Goal: Navigation & Orientation: Find specific page/section

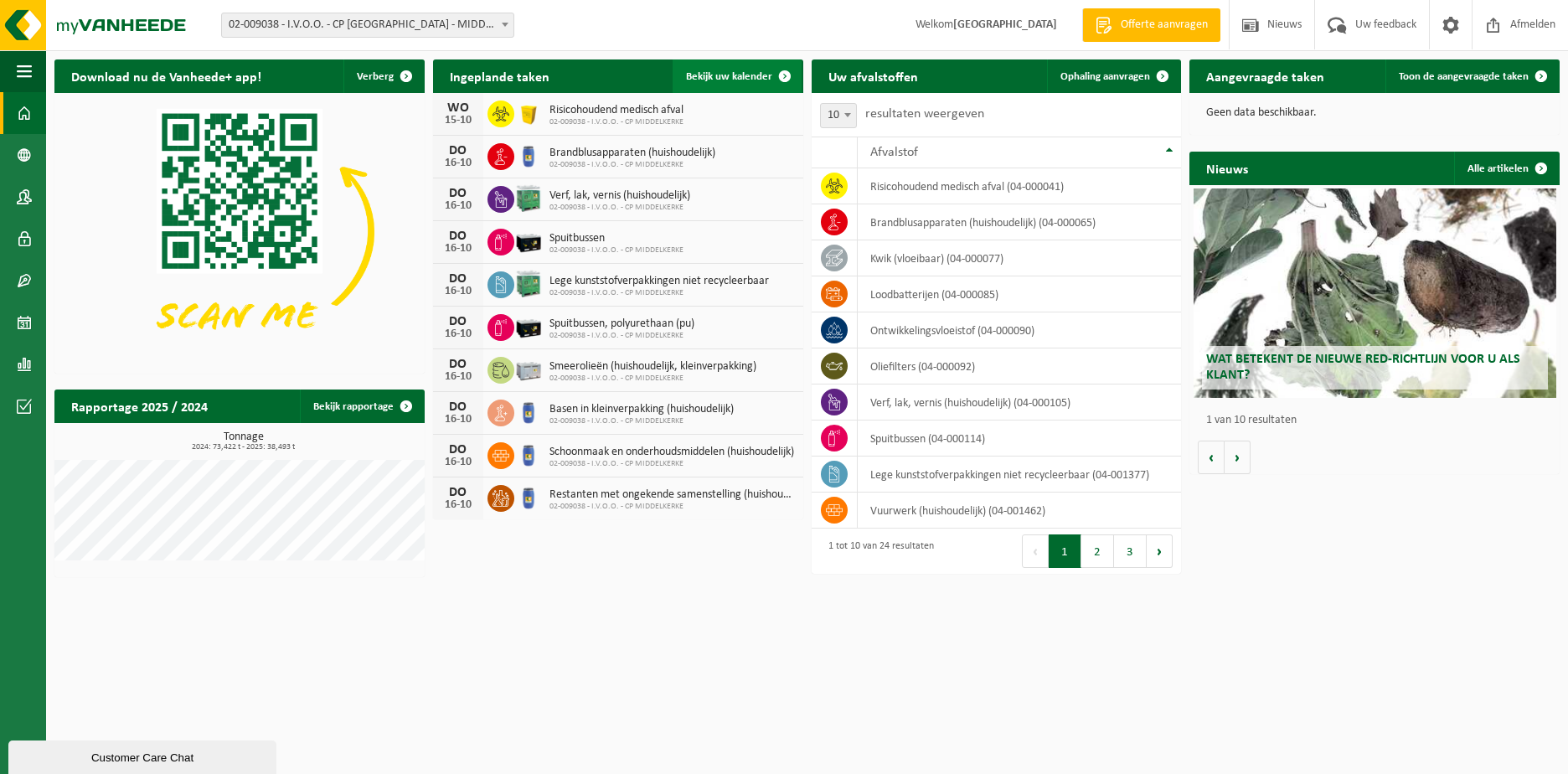
click at [743, 75] on span "Bekijk uw kalender" at bounding box center [729, 76] width 87 height 11
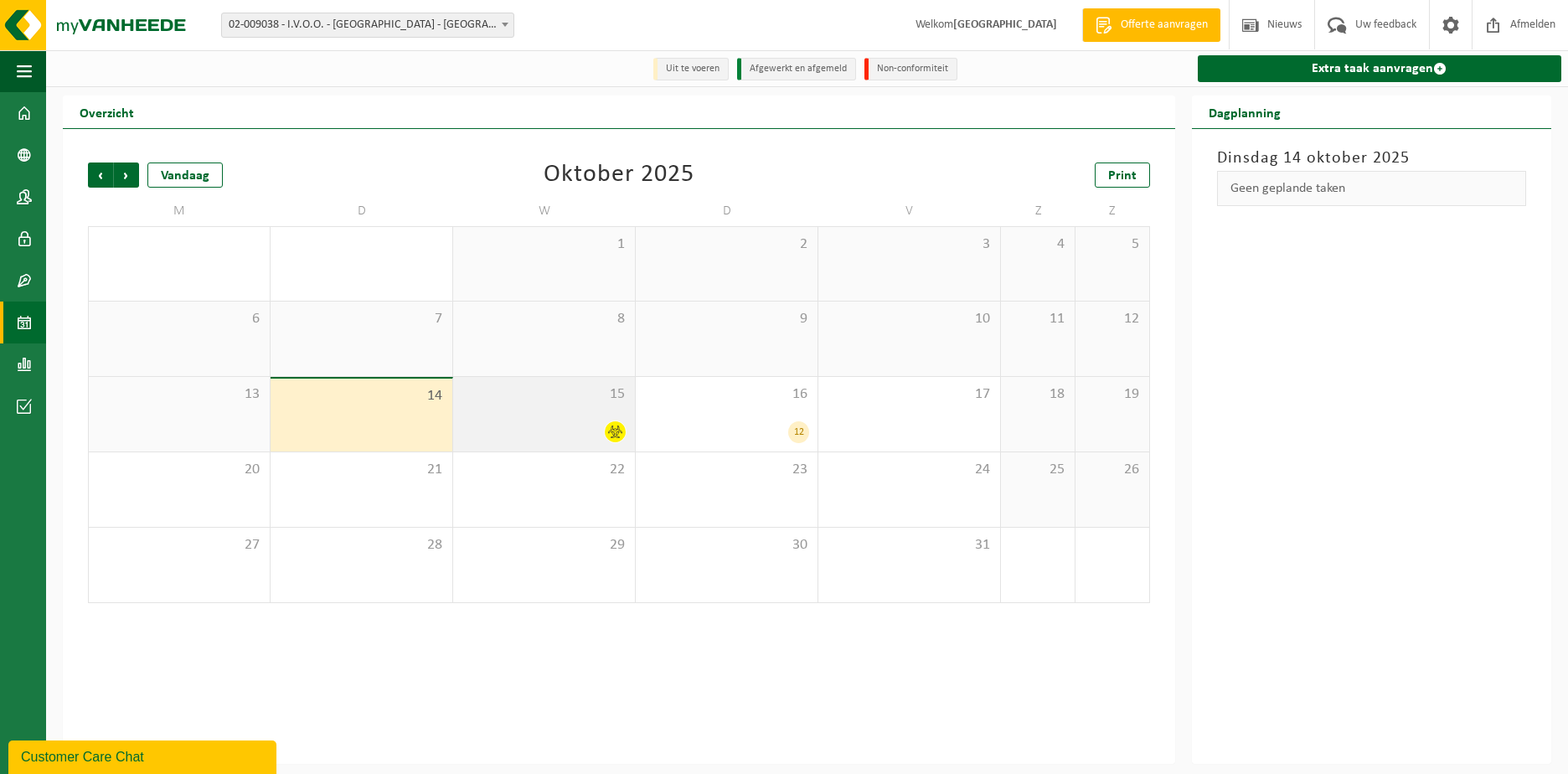
click at [610, 430] on icon at bounding box center [615, 431] width 15 height 15
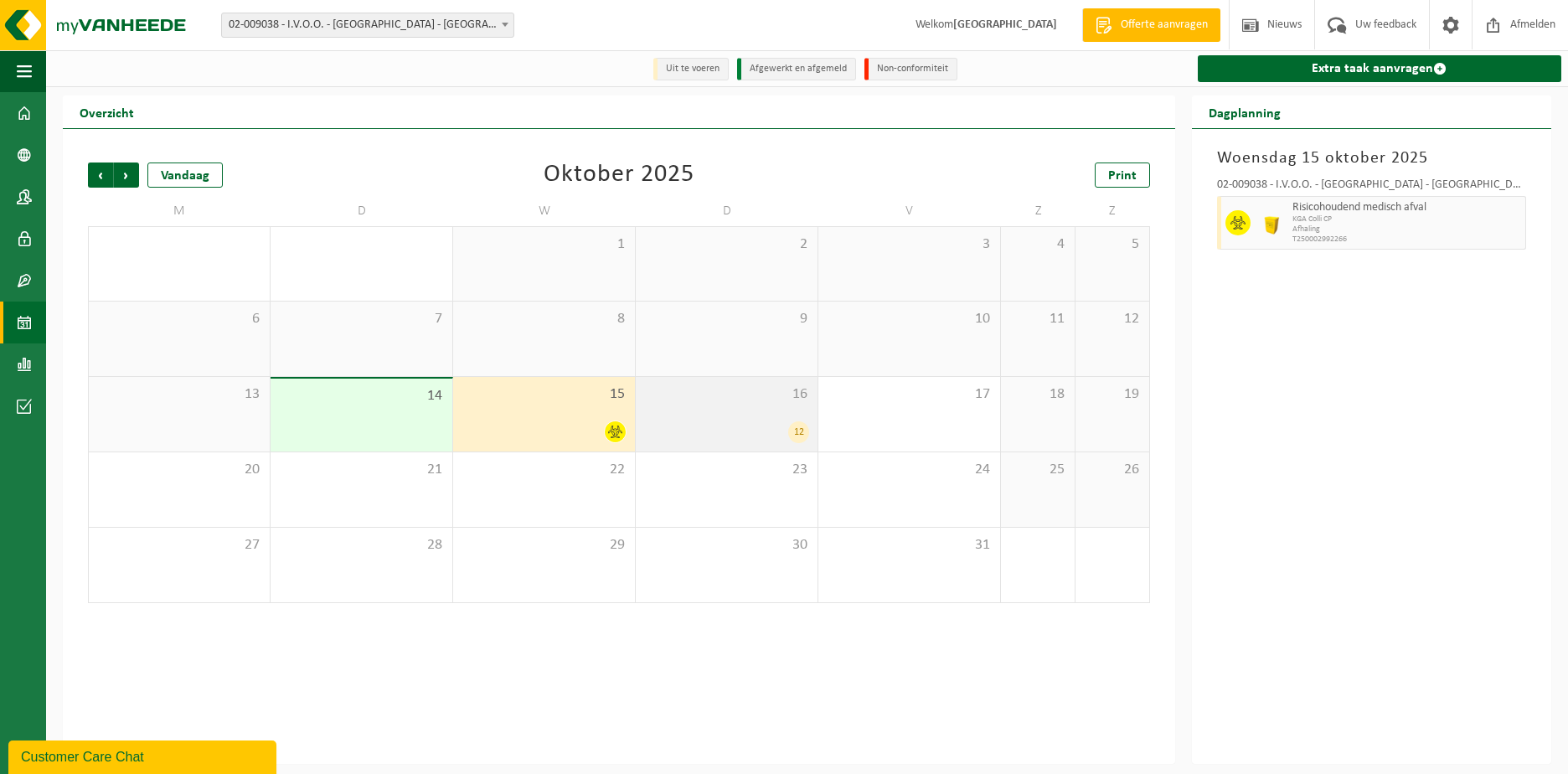
click at [795, 433] on div "12" at bounding box center [798, 431] width 21 height 21
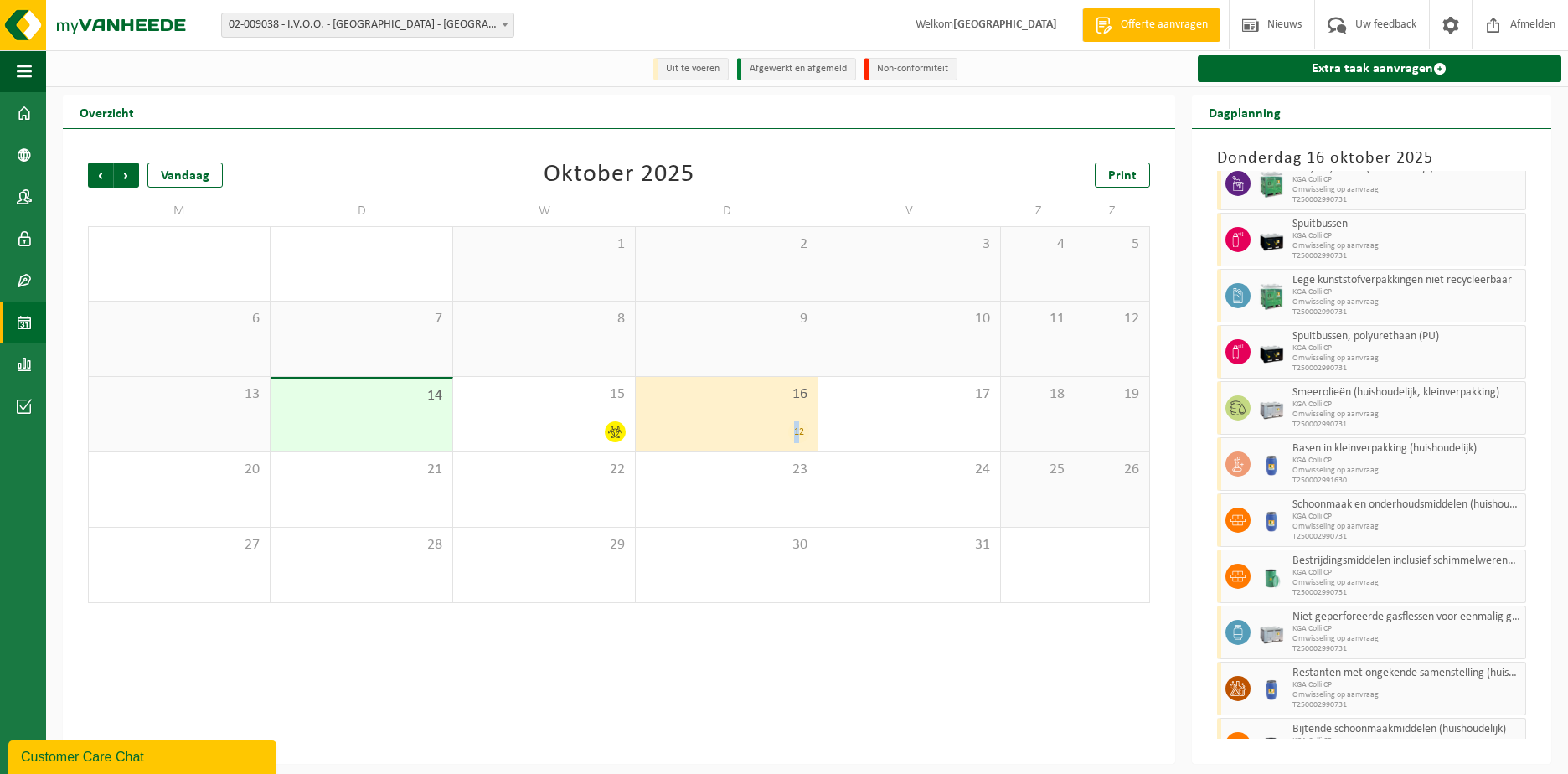
scroll to position [130, 0]
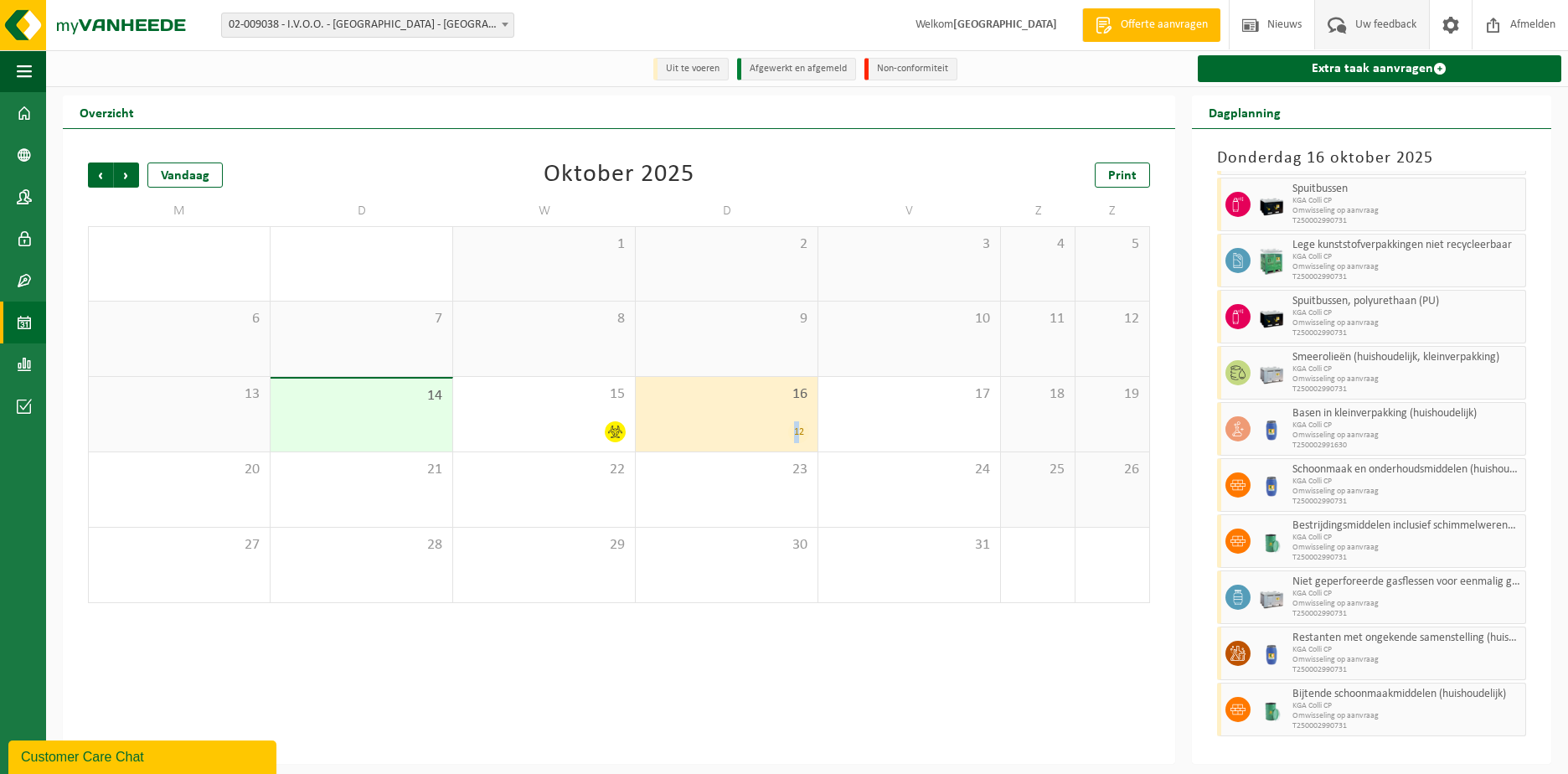
click at [1361, 23] on span "Uw feedback" at bounding box center [1385, 25] width 69 height 50
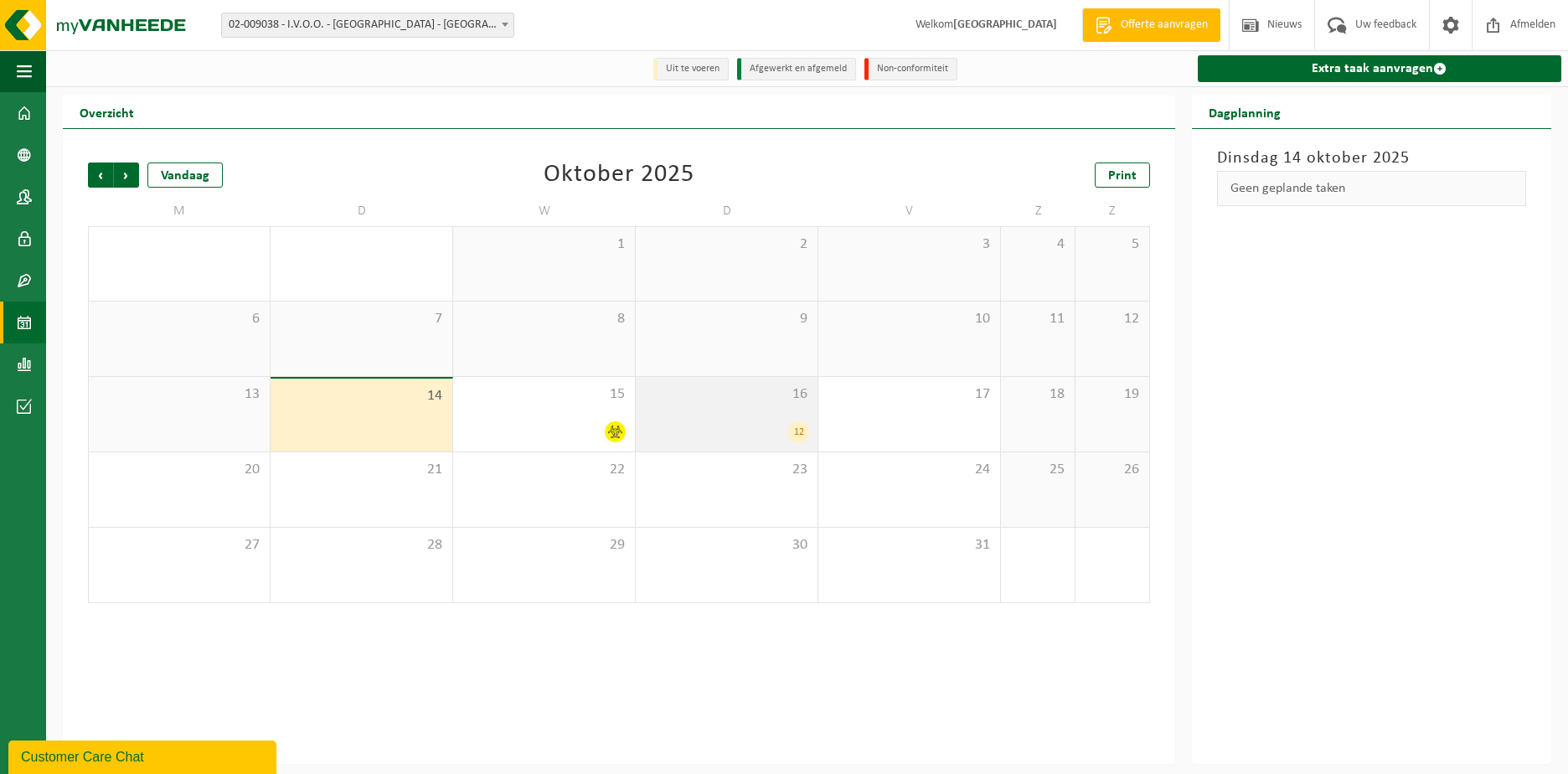
click at [714, 419] on div "16 12" at bounding box center [726, 414] width 182 height 75
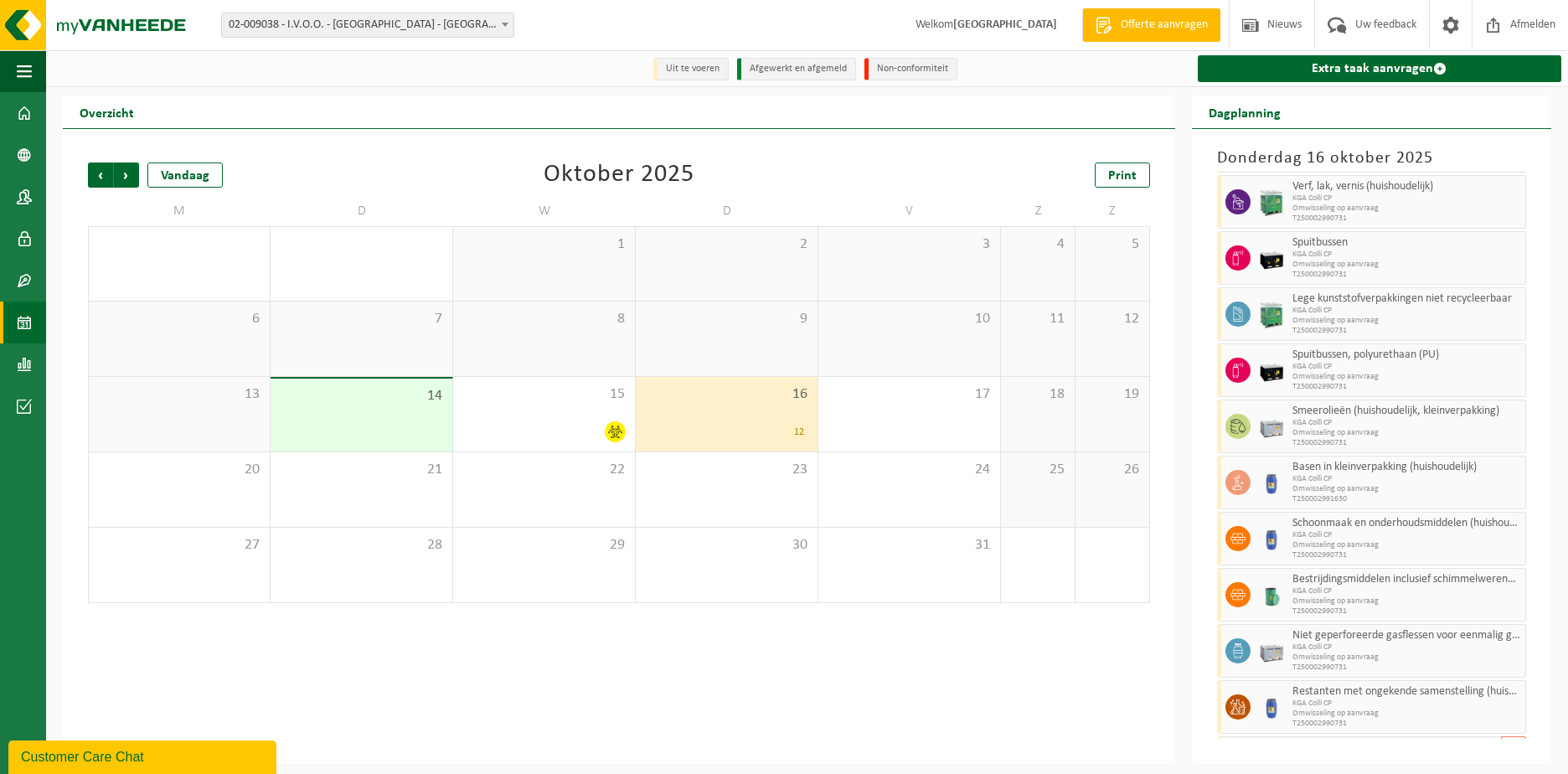
scroll to position [47, 0]
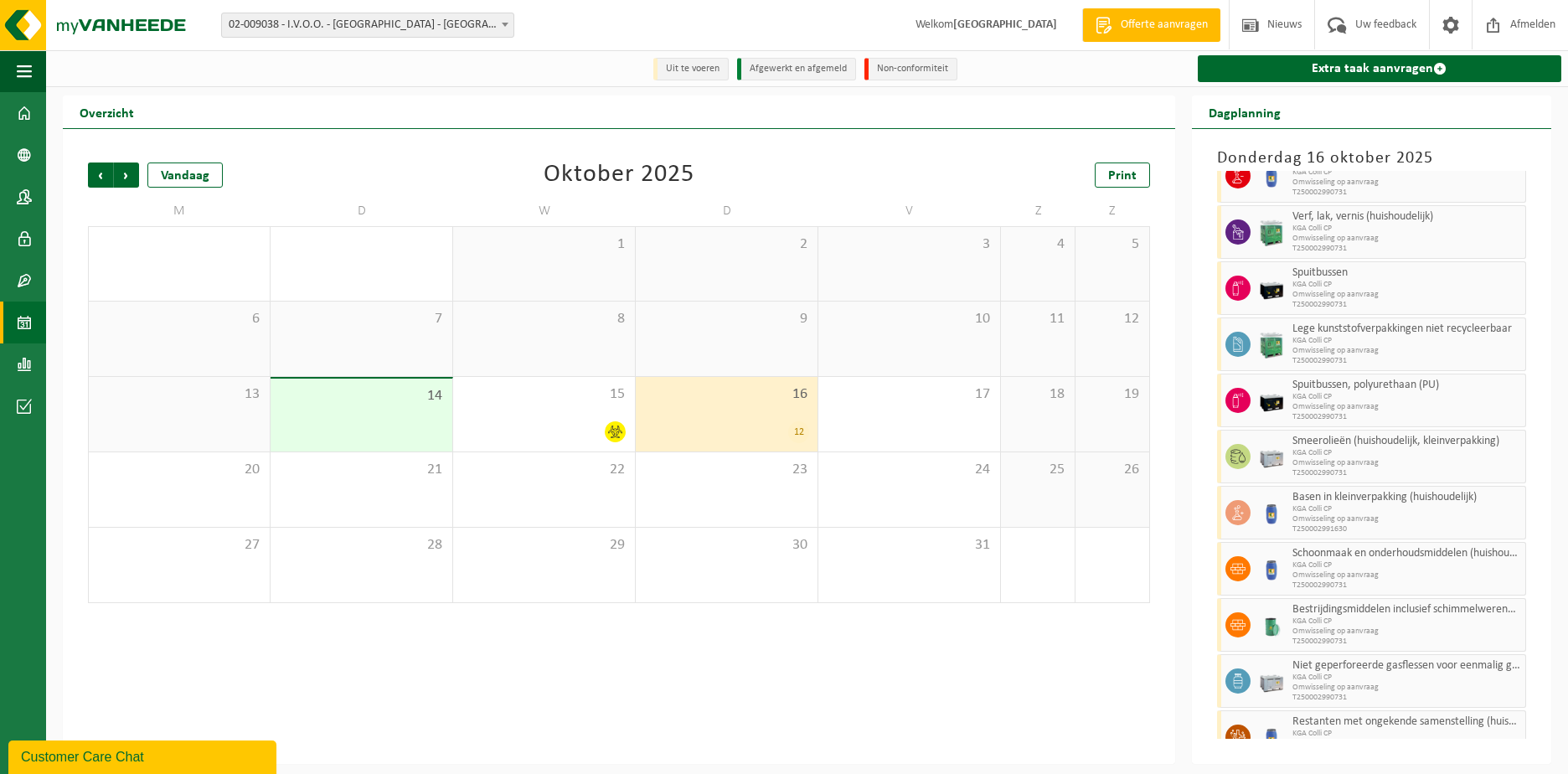
click at [715, 413] on div "16 12" at bounding box center [726, 414] width 182 height 75
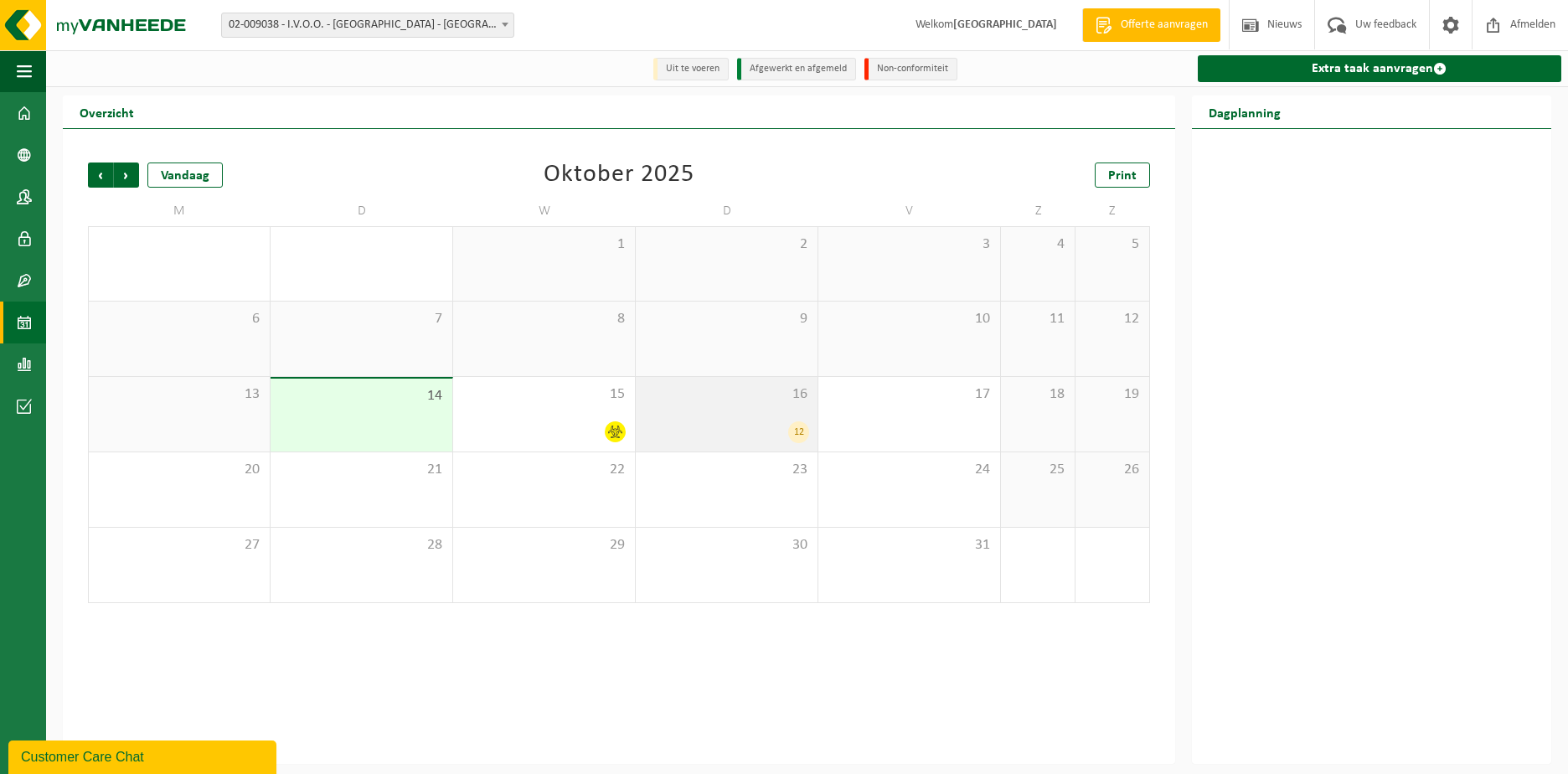
click at [762, 421] on div "16 12" at bounding box center [726, 414] width 182 height 75
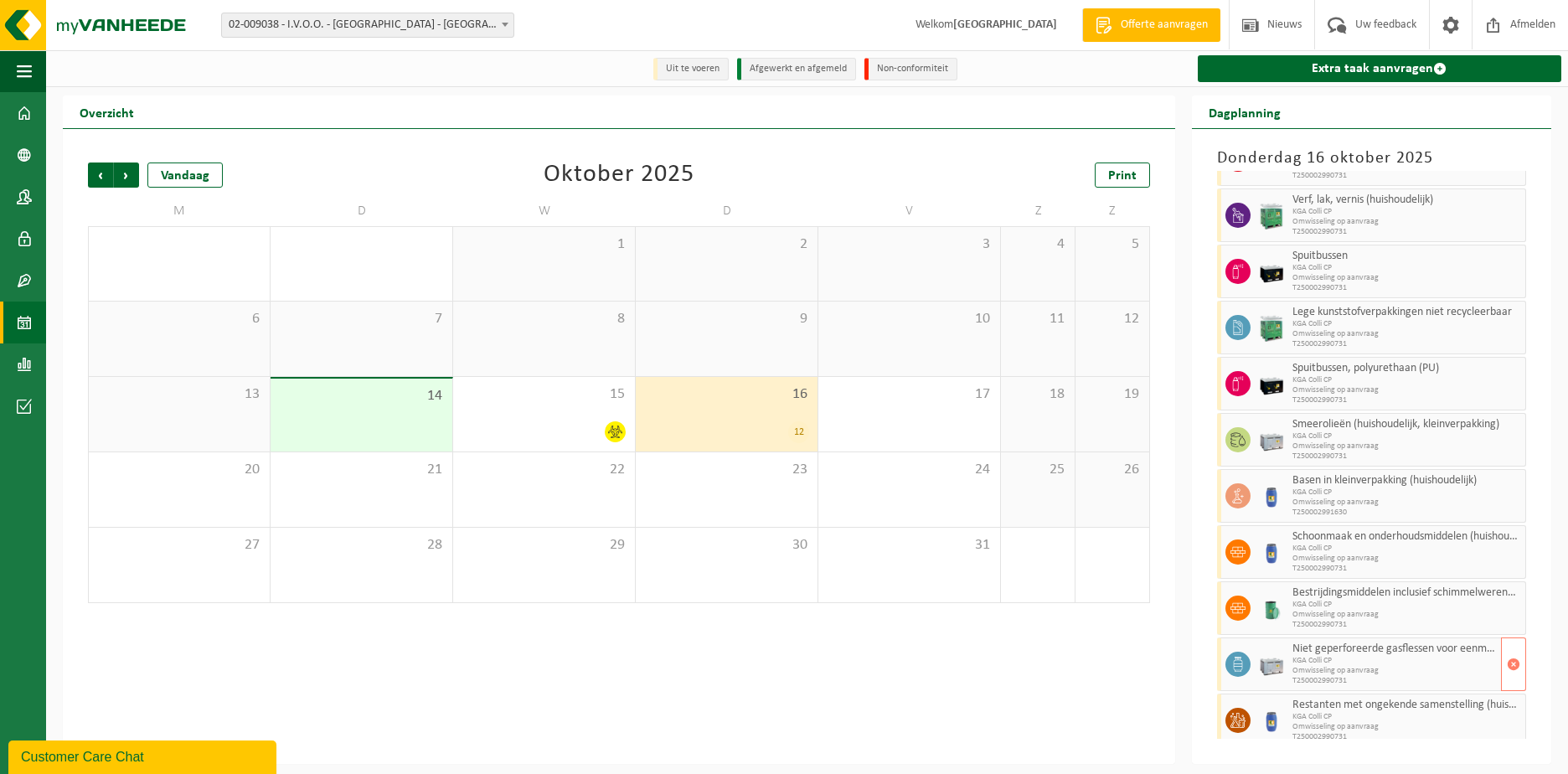
scroll to position [0, 0]
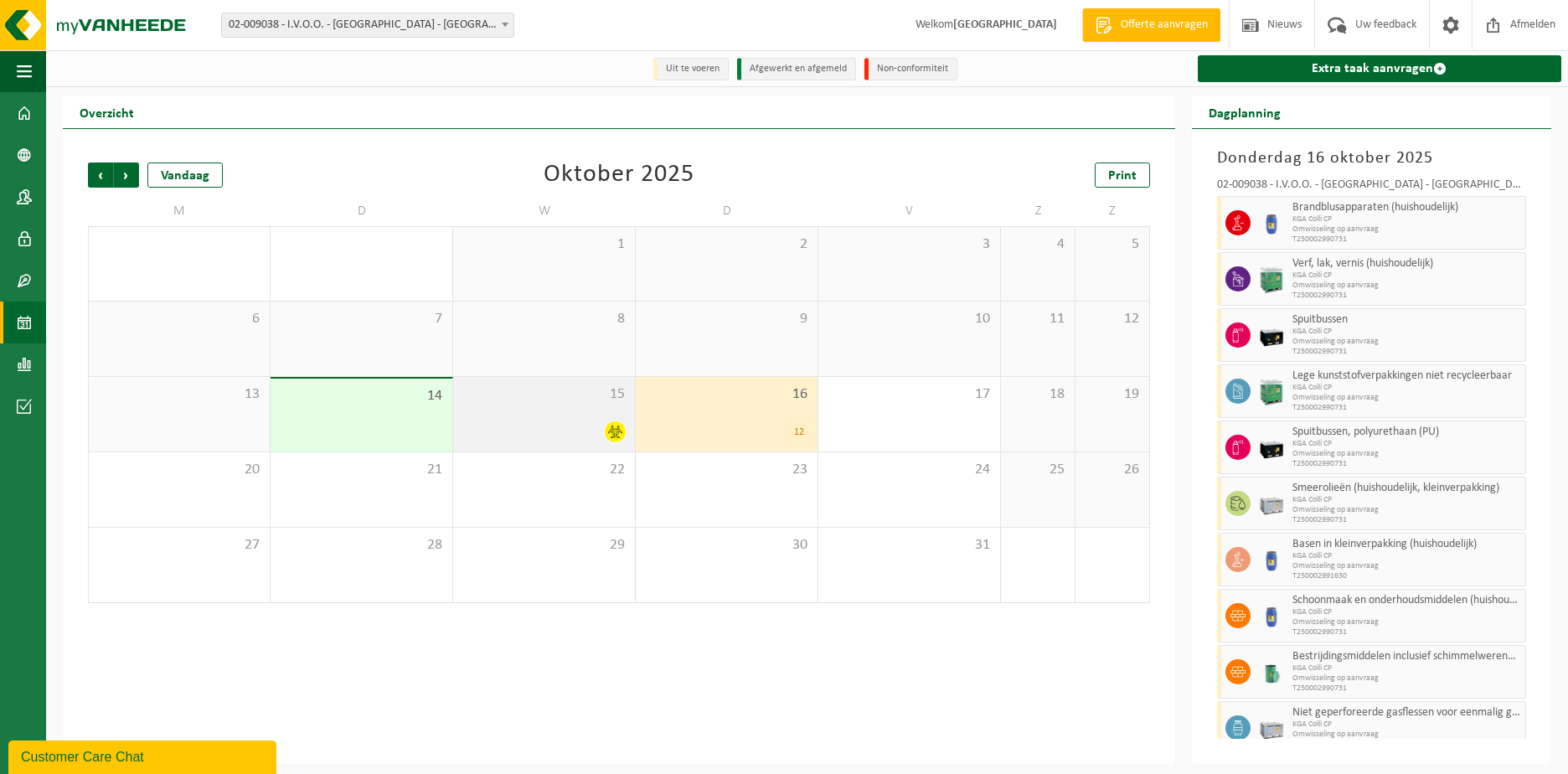
drag, startPoint x: 520, startPoint y: 423, endPoint x: 532, endPoint y: 417, distance: 13.4
click at [521, 421] on div at bounding box center [544, 431] width 165 height 22
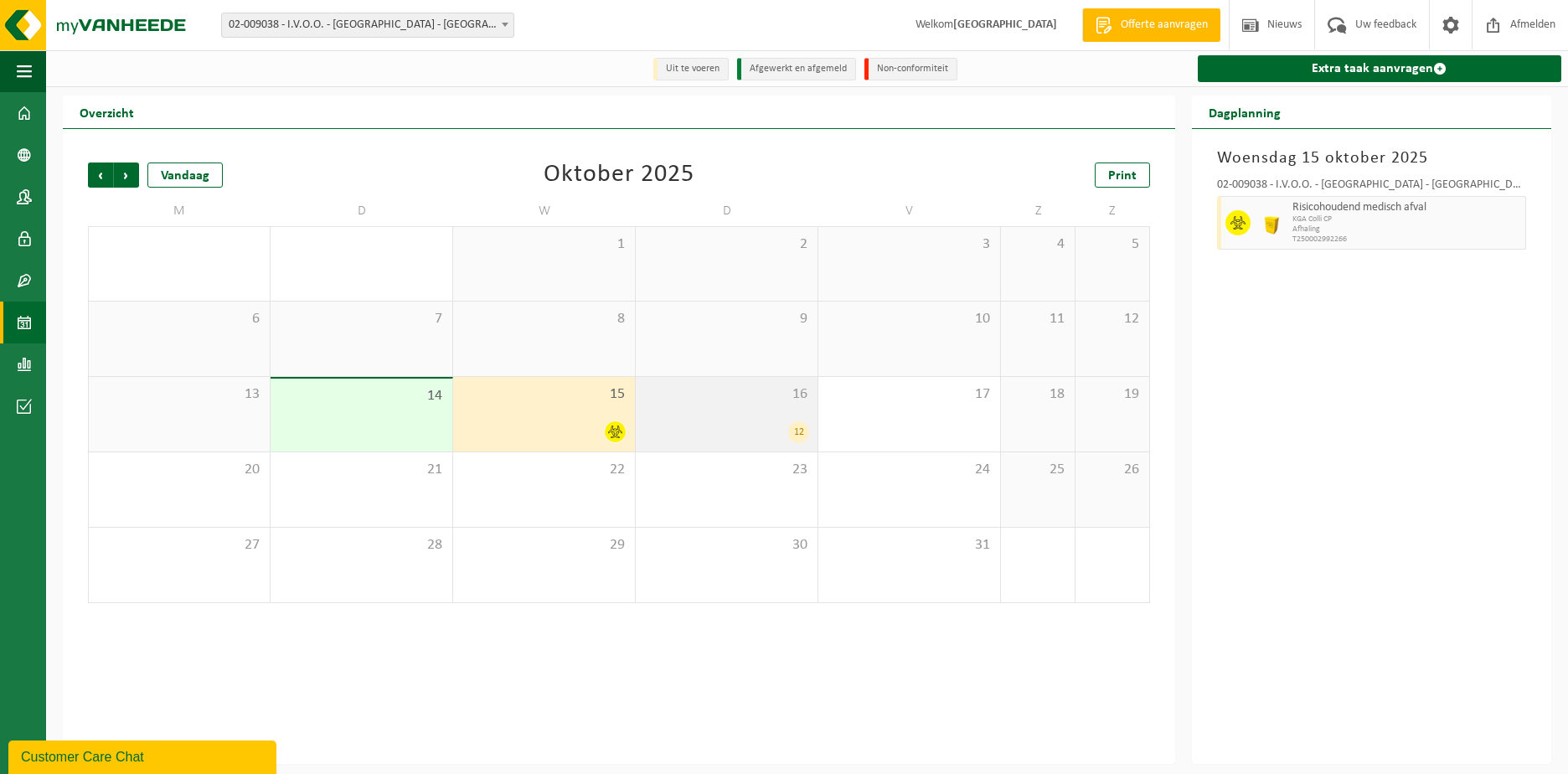
click at [719, 411] on div "16 12" at bounding box center [726, 414] width 182 height 75
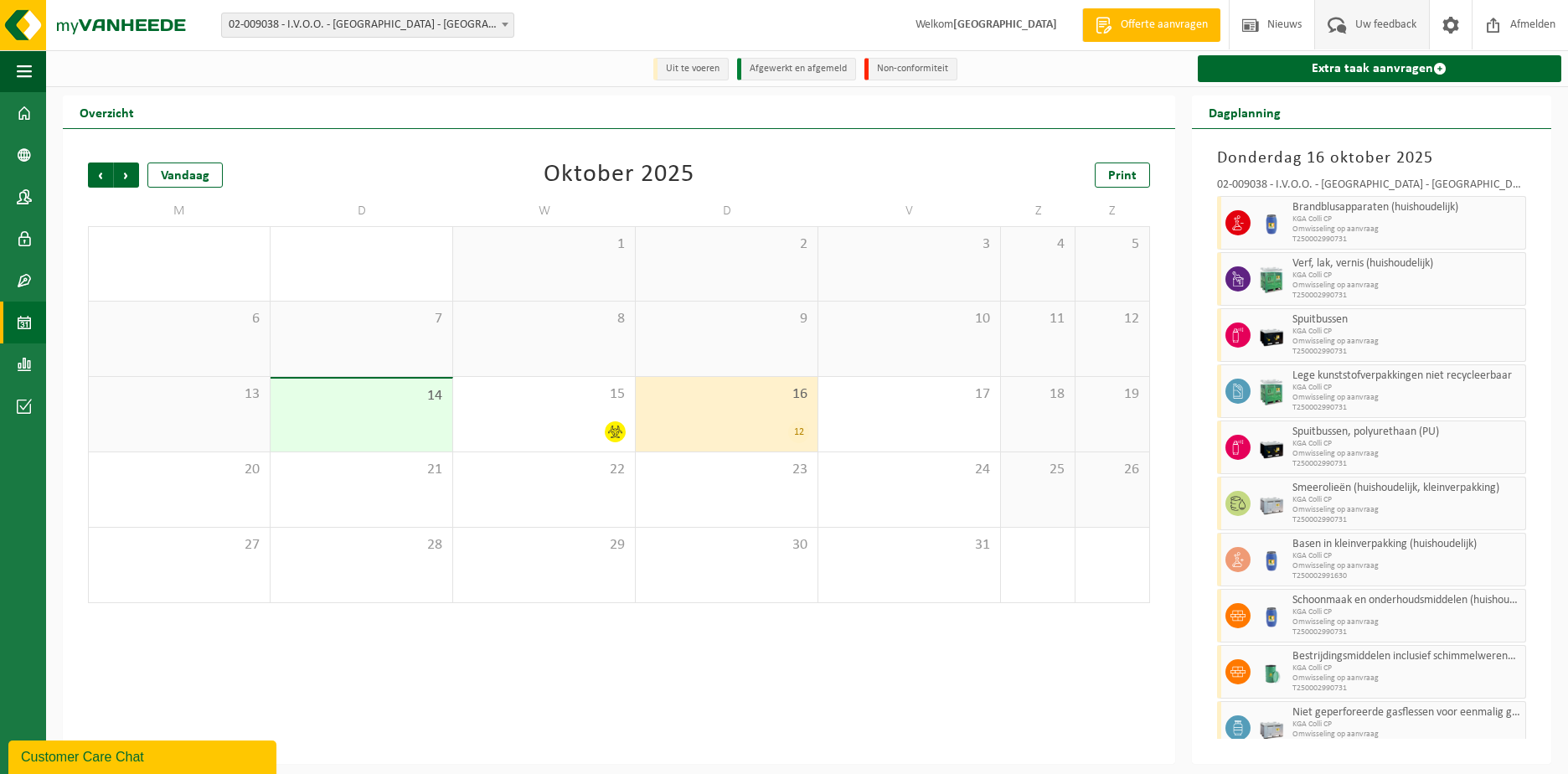
click at [1376, 27] on span "Uw feedback" at bounding box center [1385, 25] width 69 height 50
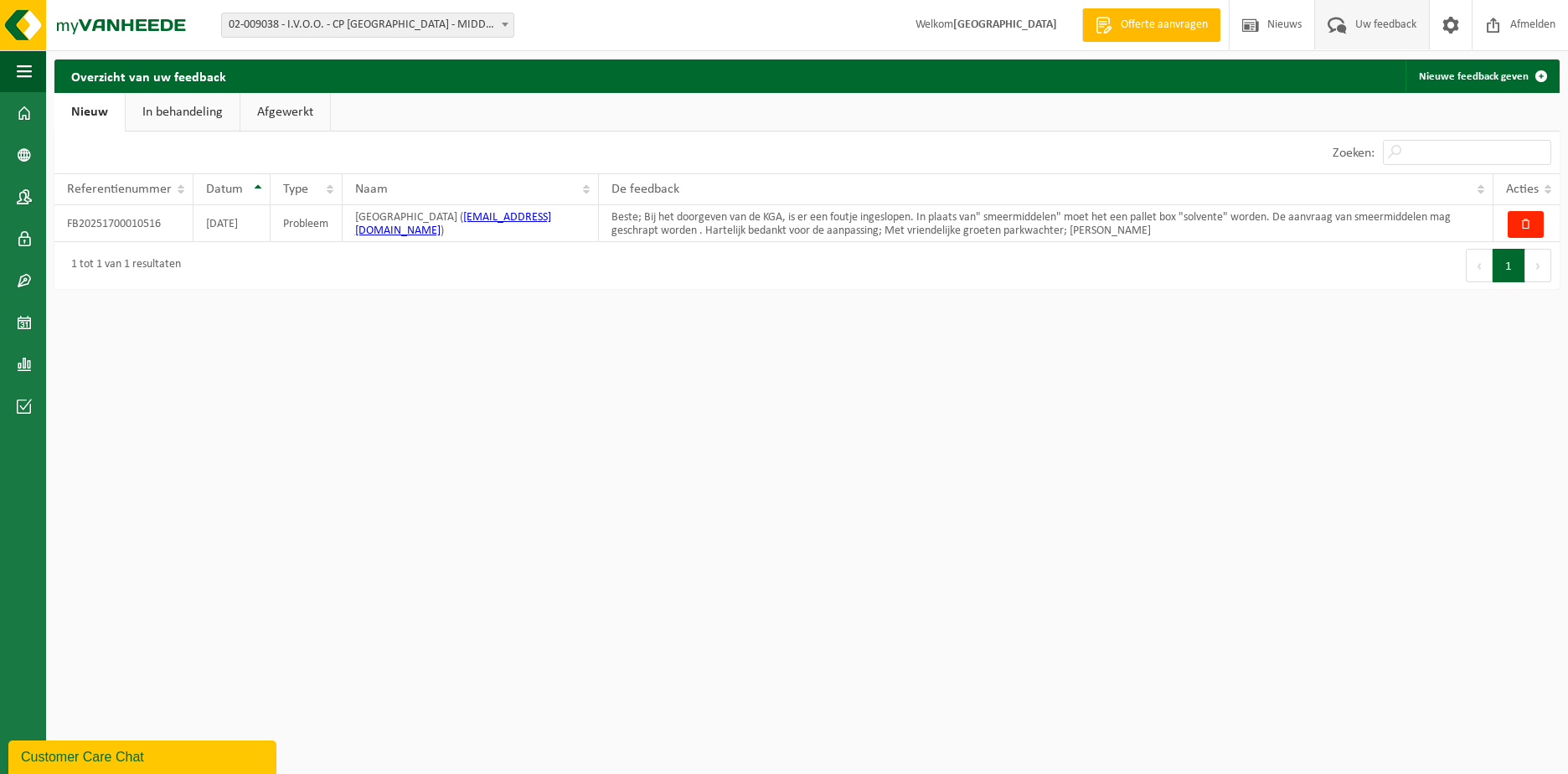
click at [167, 114] on link "In behandeling" at bounding box center [183, 111] width 114 height 39
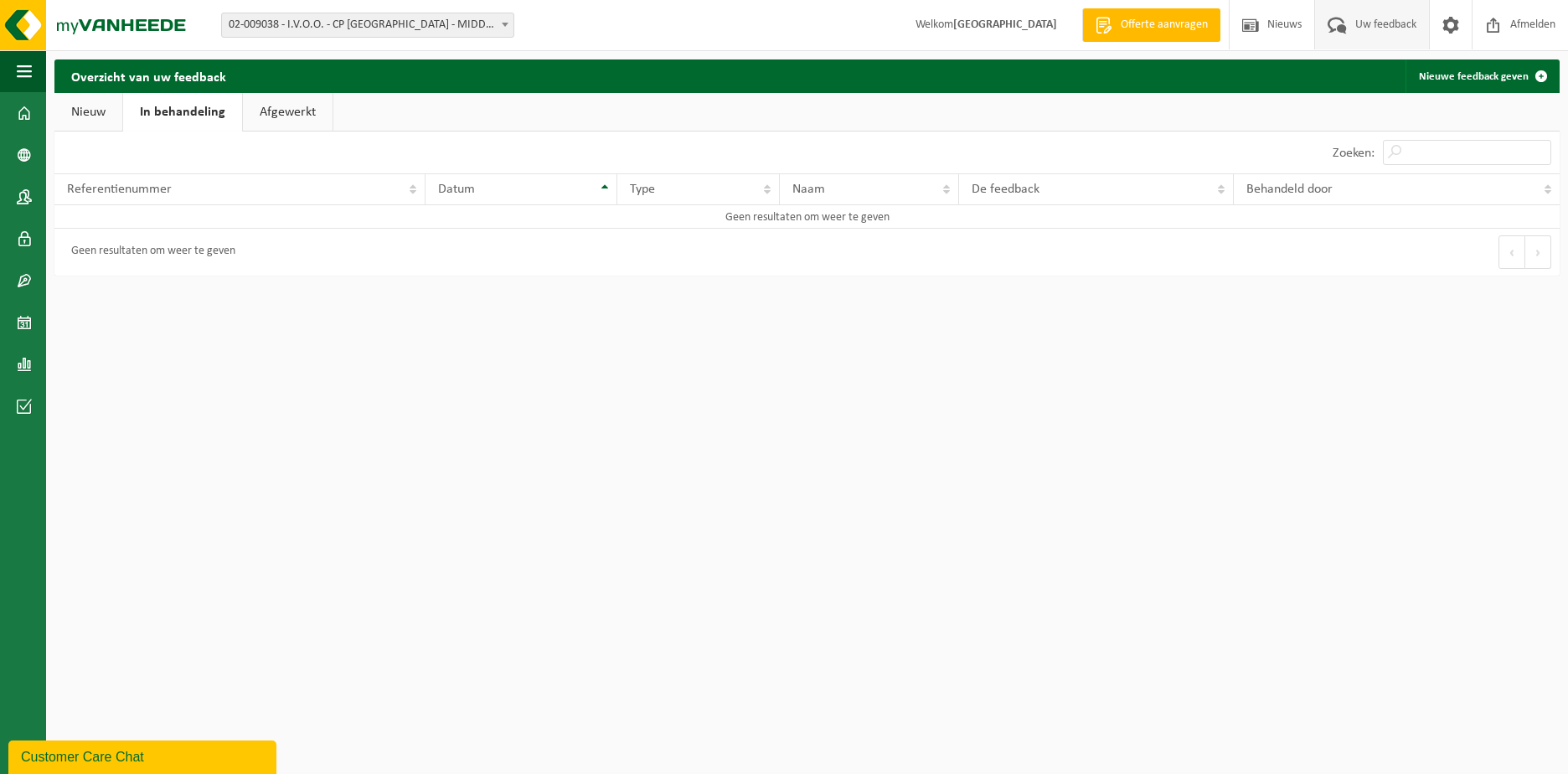
click at [269, 112] on link "Afgewerkt" at bounding box center [287, 111] width 90 height 39
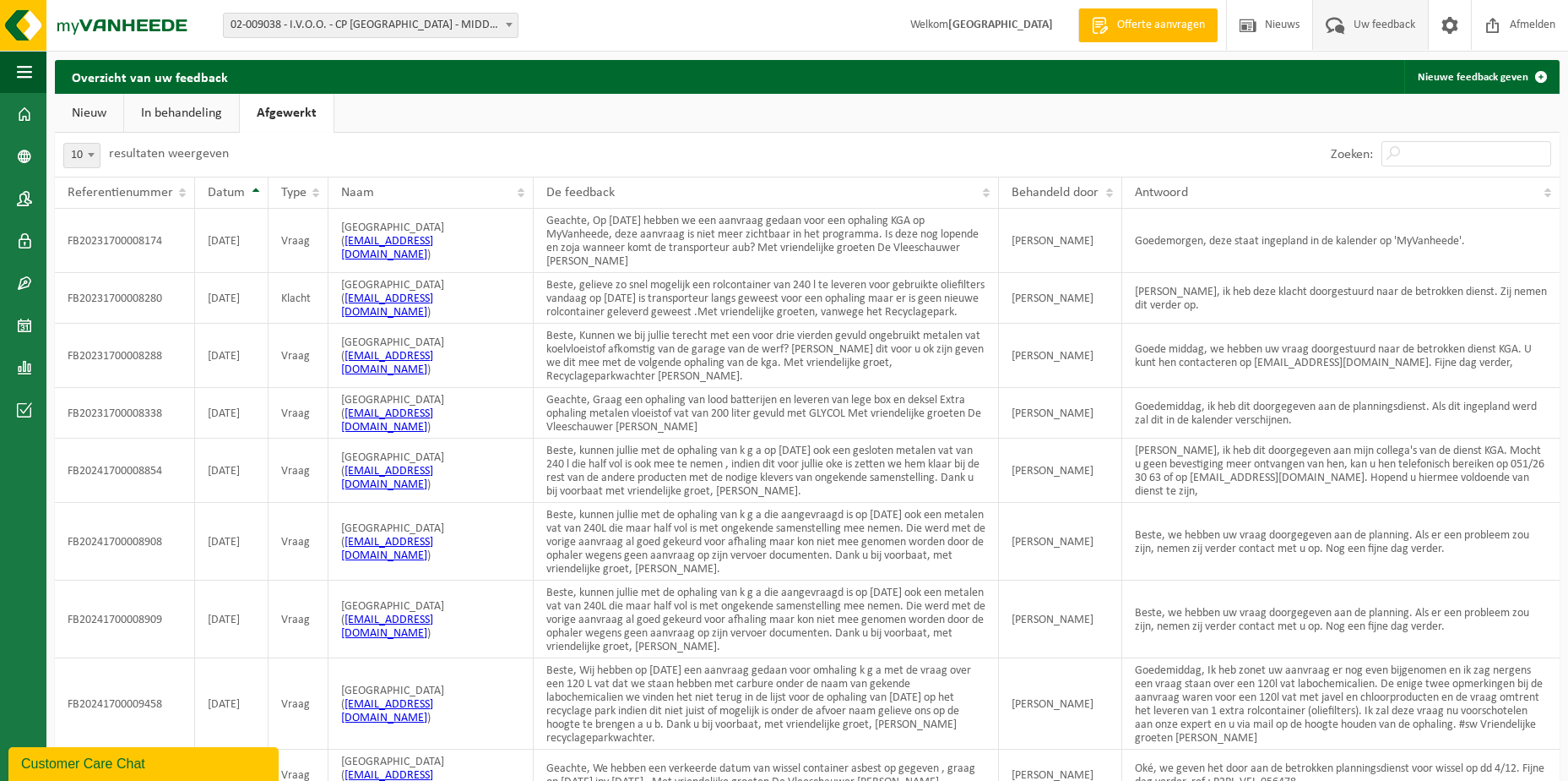
click at [93, 116] on link "Nieuw" at bounding box center [88, 112] width 68 height 39
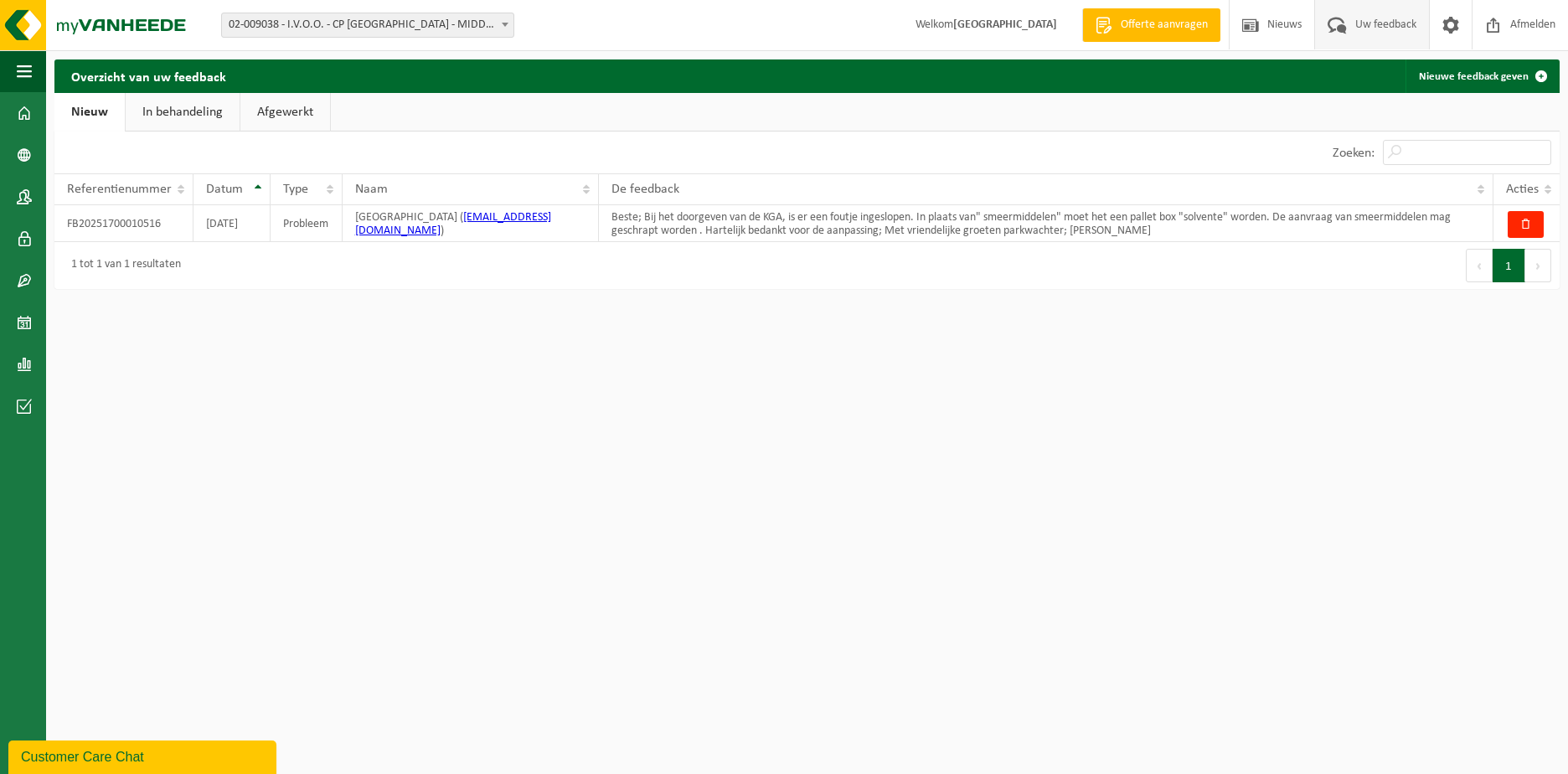
click at [166, 114] on link "In behandeling" at bounding box center [183, 111] width 114 height 39
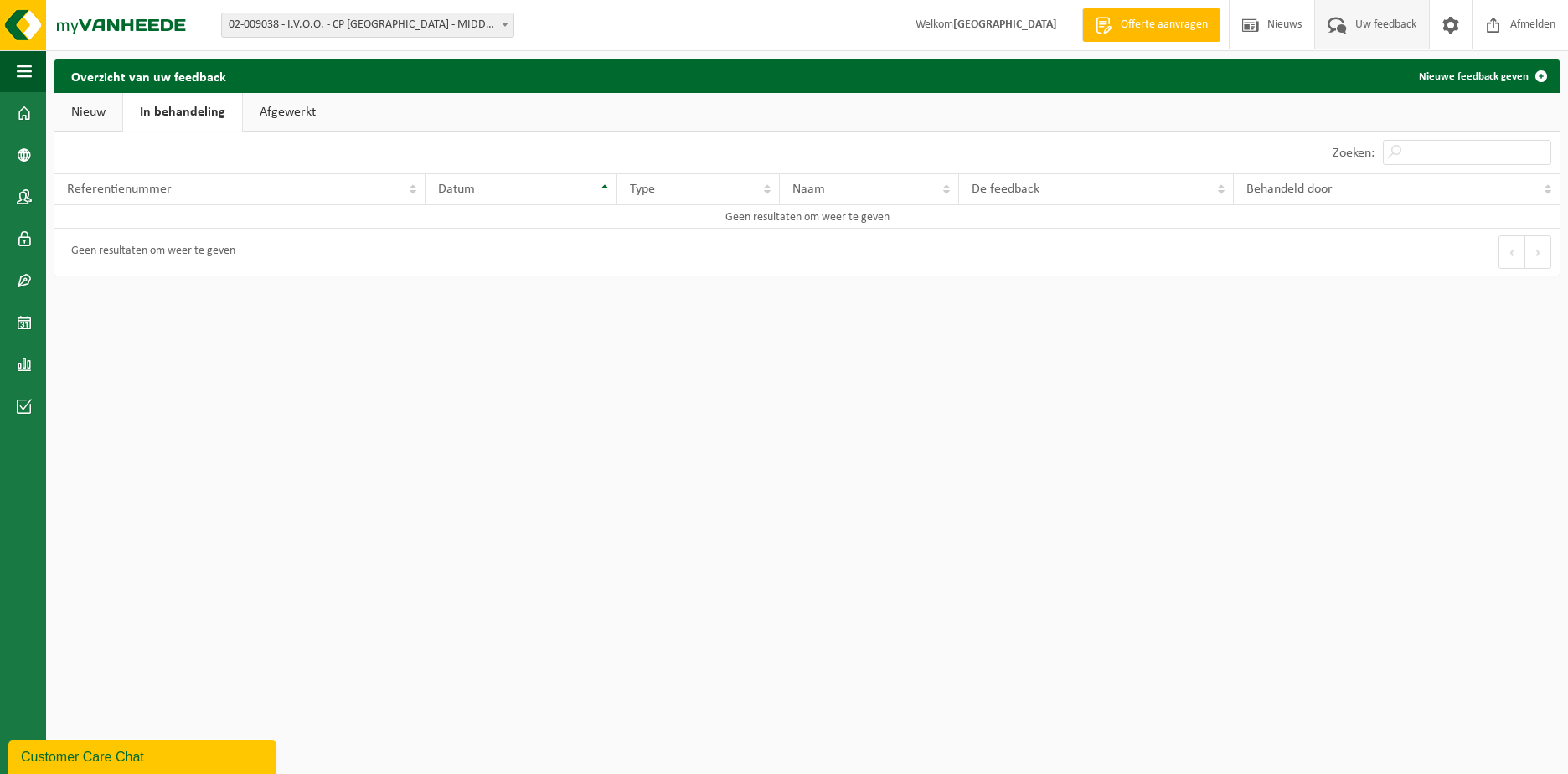
click at [81, 114] on link "Nieuw" at bounding box center [87, 111] width 68 height 39
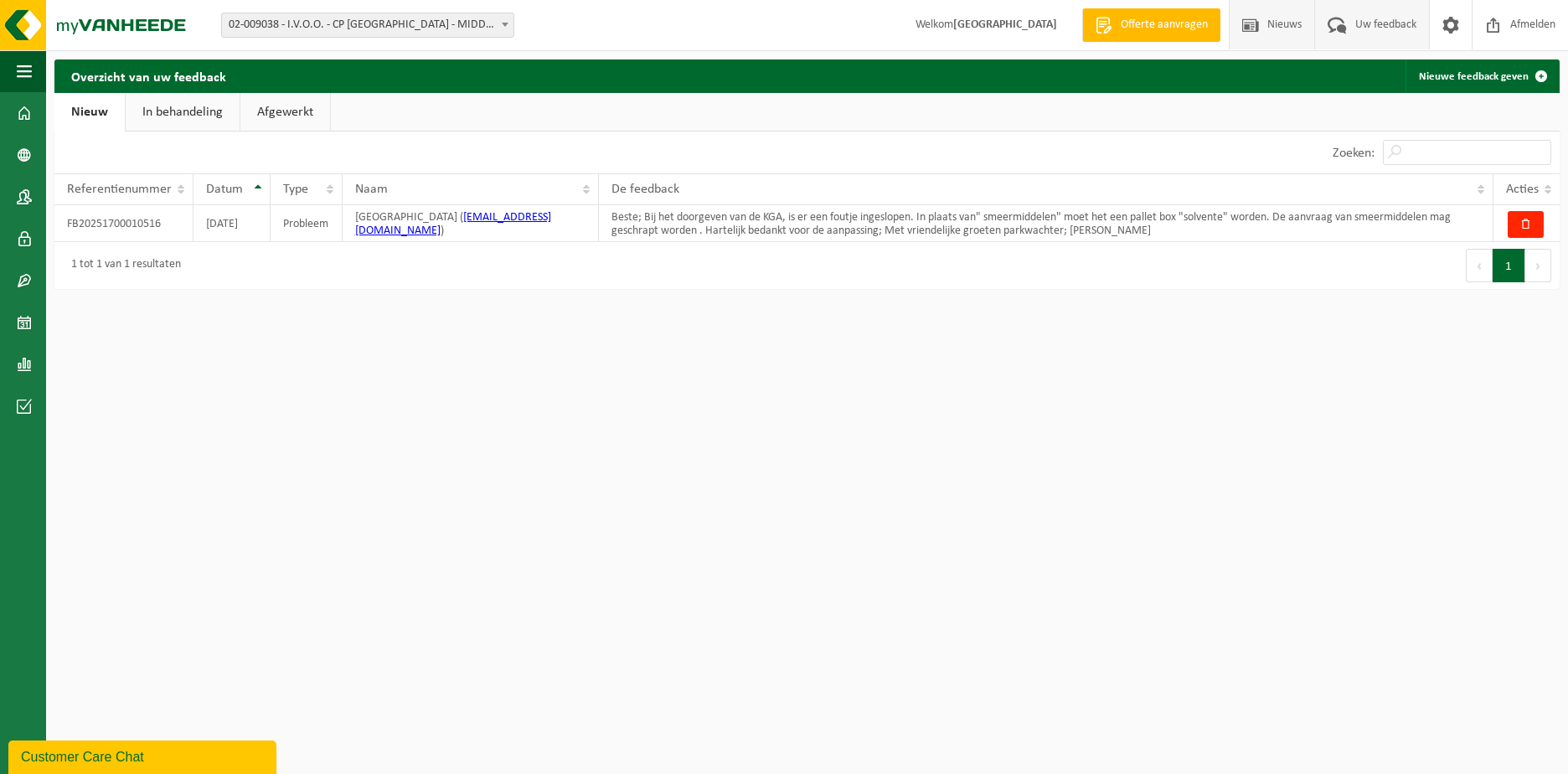
click at [1277, 27] on span "Nieuws" at bounding box center [1284, 25] width 43 height 50
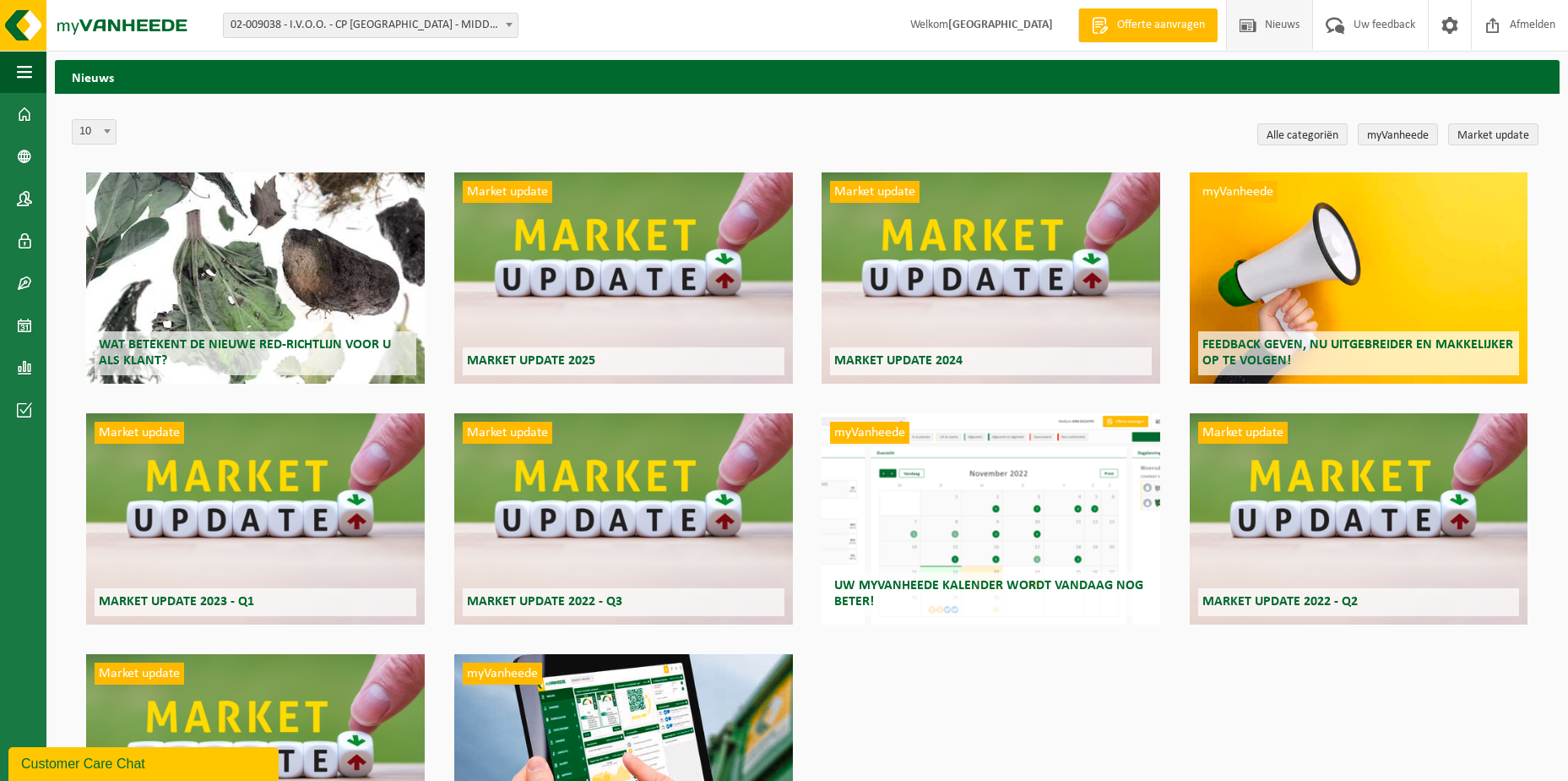
click at [301, 278] on div "Wat betekent de nieuwe RED-richtlijn voor u als klant?" at bounding box center [256, 278] width 339 height 211
click at [584, 293] on div "Market update Market update 2025" at bounding box center [624, 278] width 339 height 211
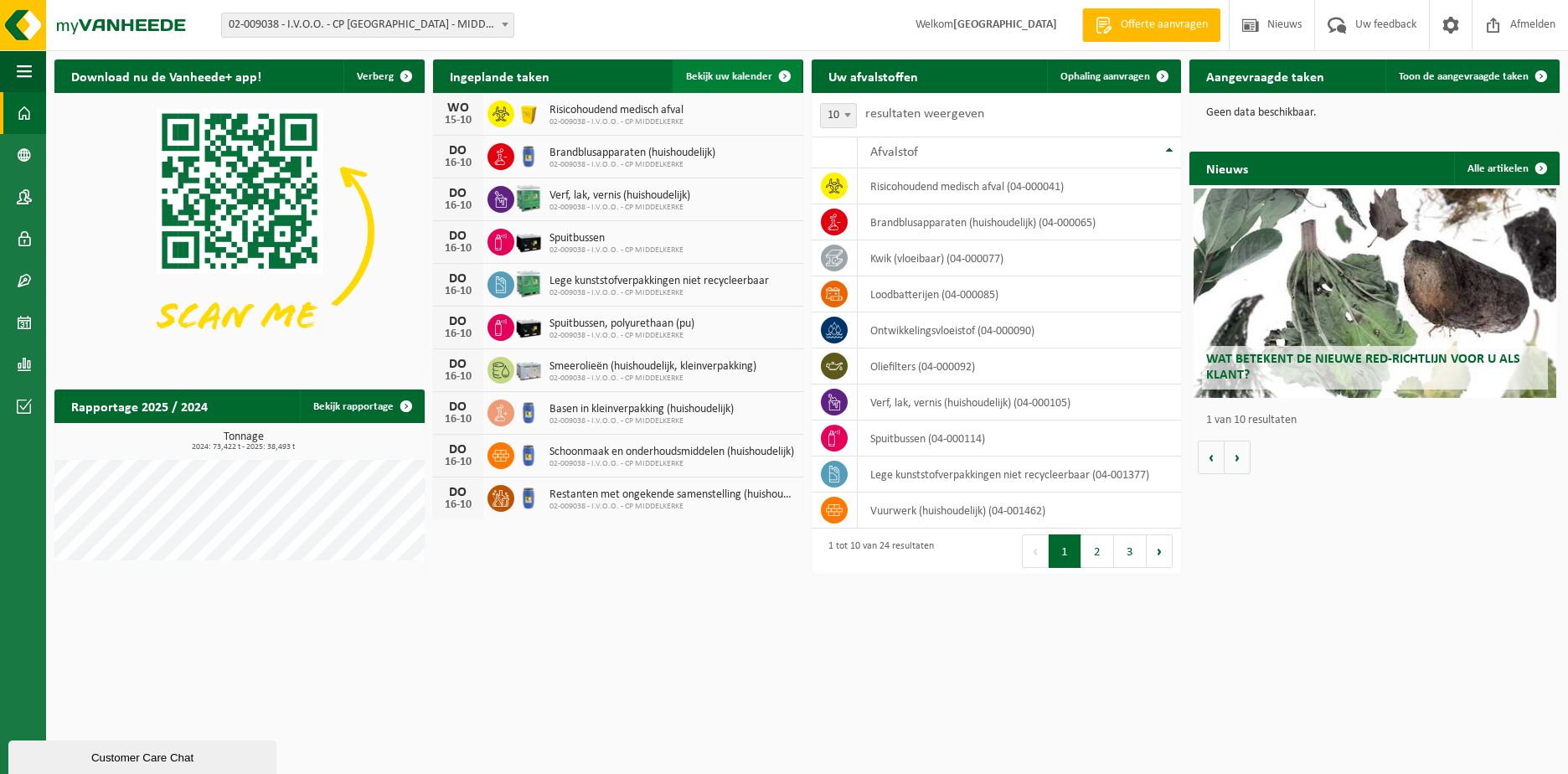
click at [707, 77] on span "Bekijk uw kalender" at bounding box center [729, 76] width 87 height 11
click at [739, 77] on span "Bekijk uw kalender" at bounding box center [729, 76] width 87 height 11
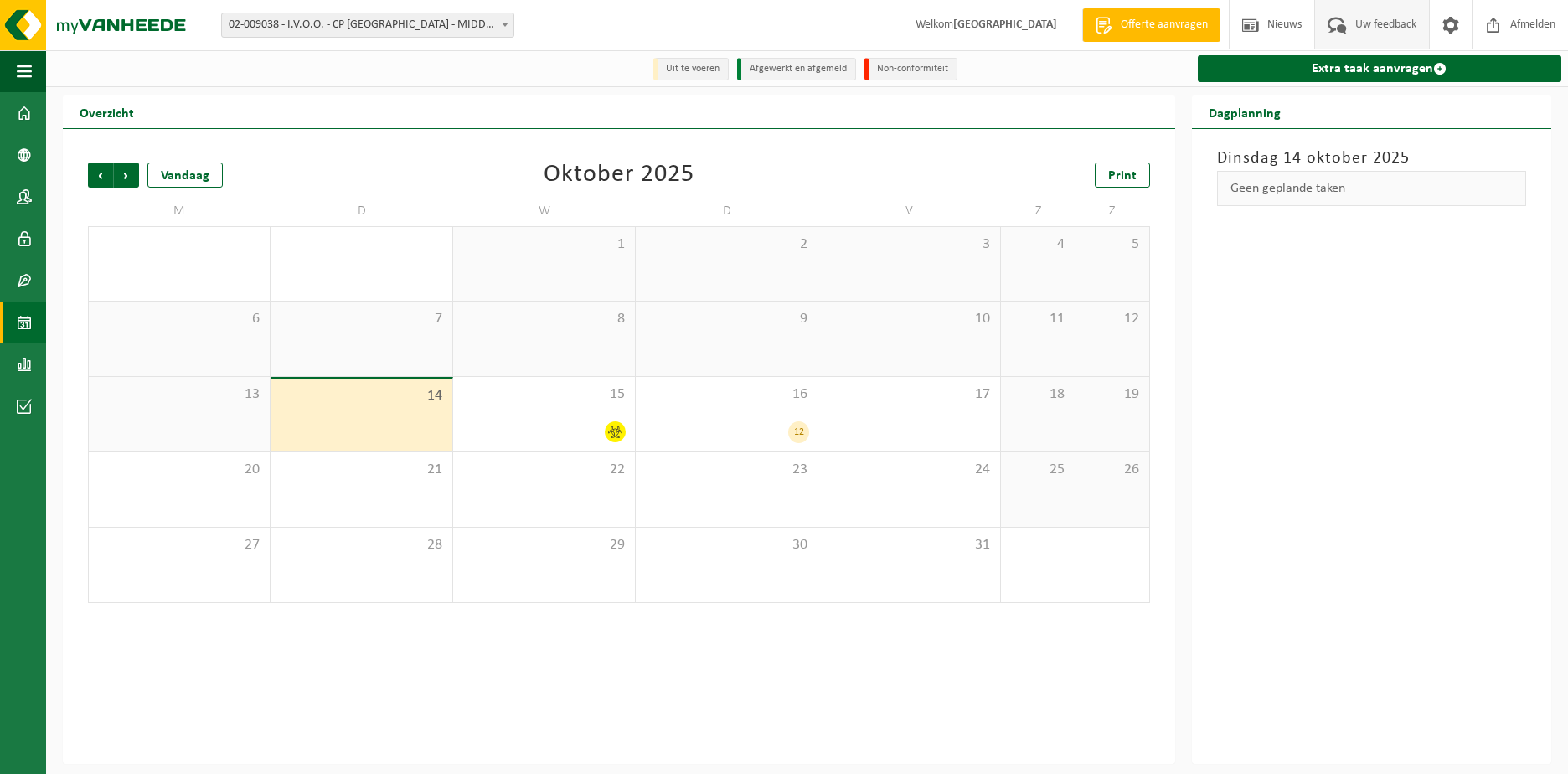
click at [1373, 9] on span "Uw feedback" at bounding box center [1385, 25] width 69 height 50
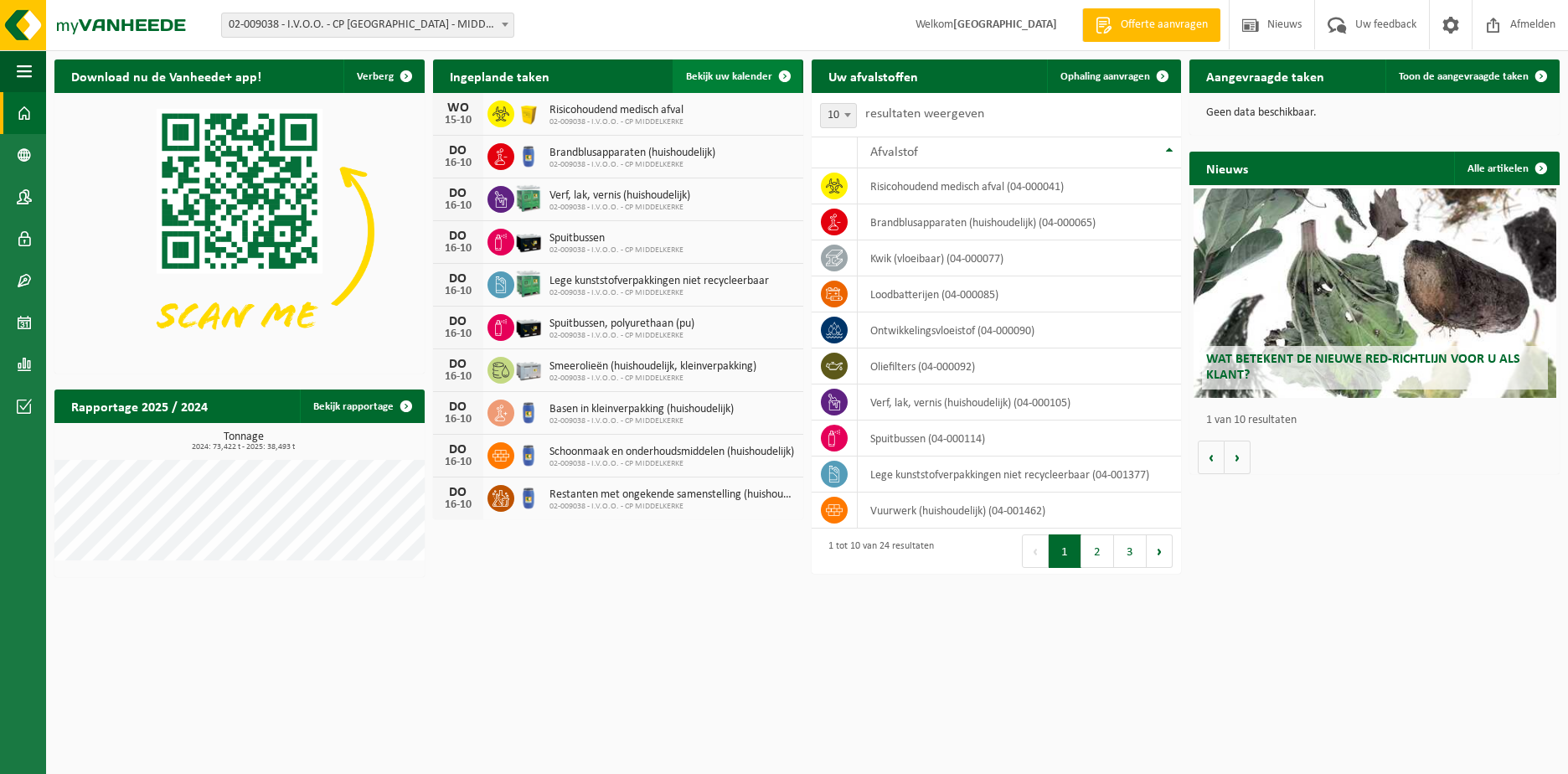
click at [757, 76] on span "Bekijk uw kalender" at bounding box center [729, 76] width 87 height 11
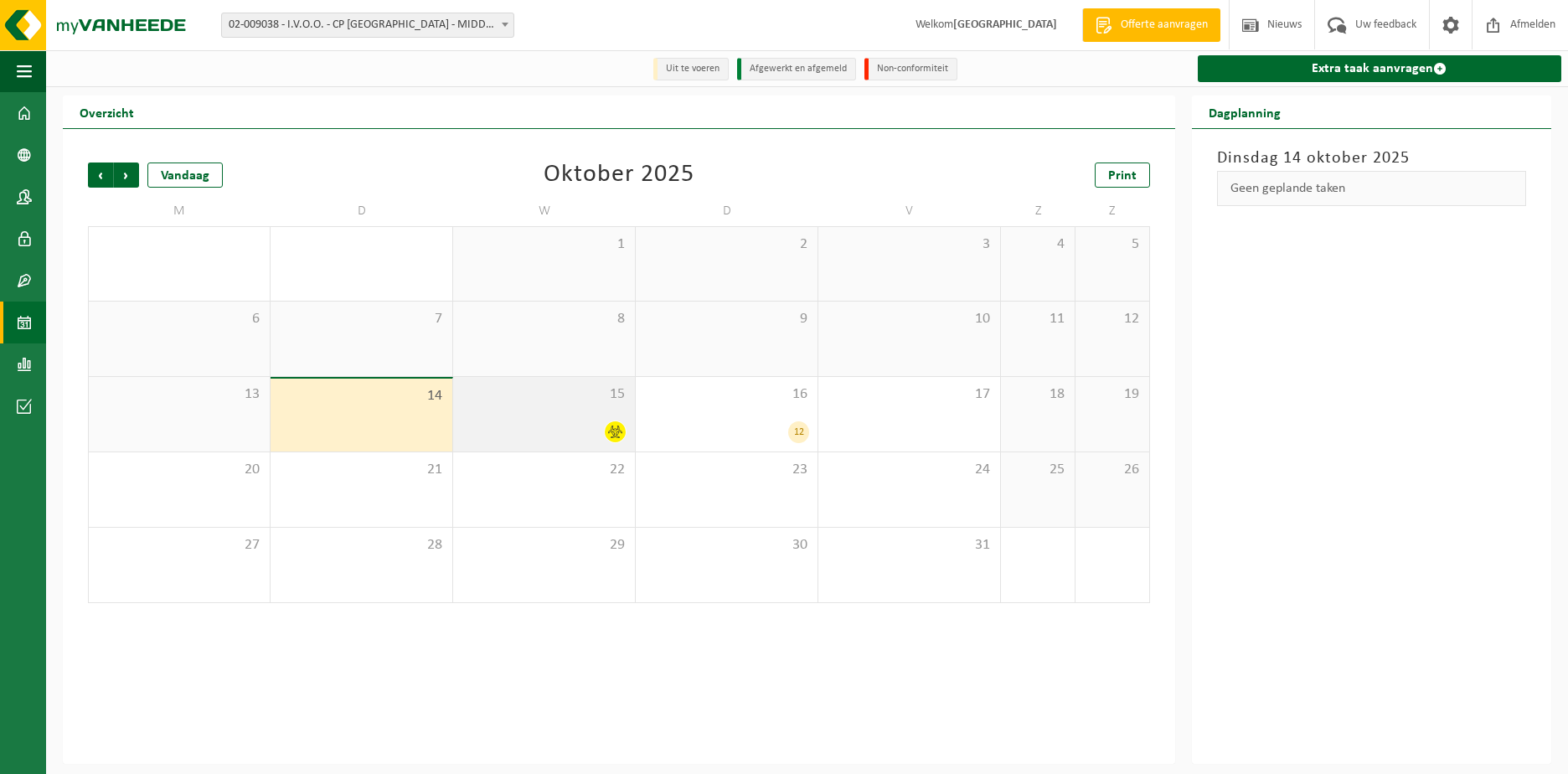
click at [583, 423] on div at bounding box center [544, 431] width 165 height 22
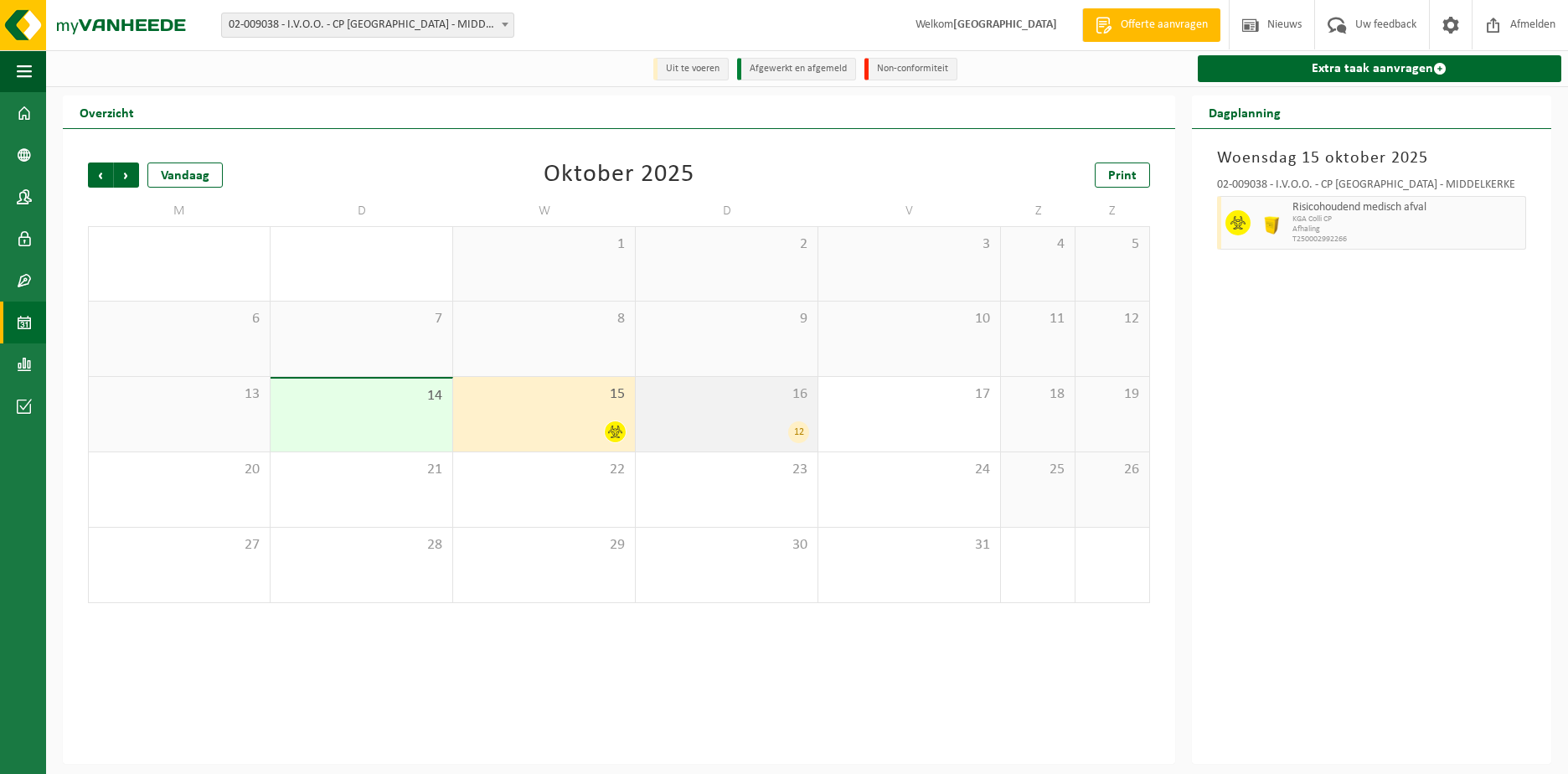
click at [745, 416] on div "16 12" at bounding box center [726, 414] width 182 height 75
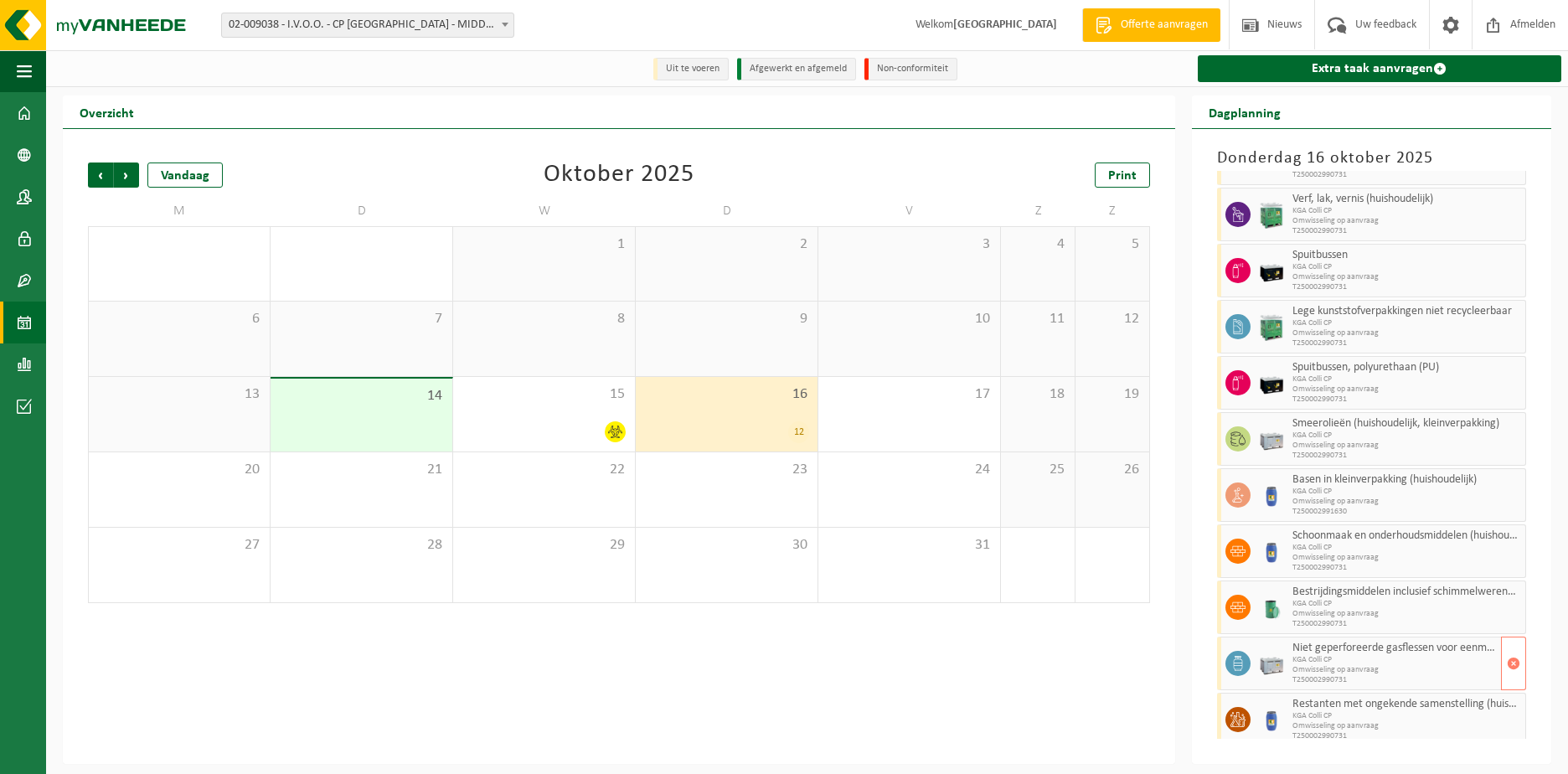
scroll to position [130, 0]
